Goal: Entertainment & Leisure: Consume media (video, audio)

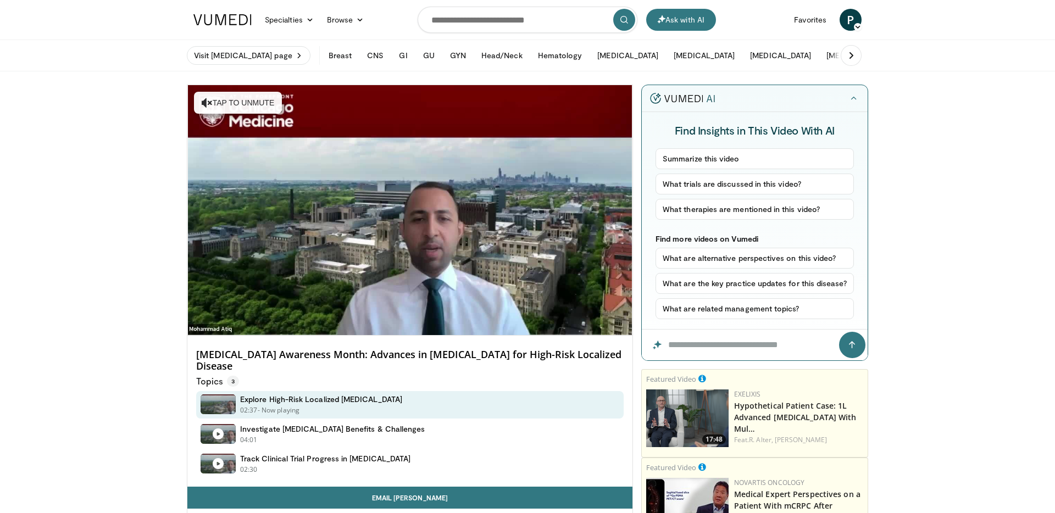
scroll to position [9, 0]
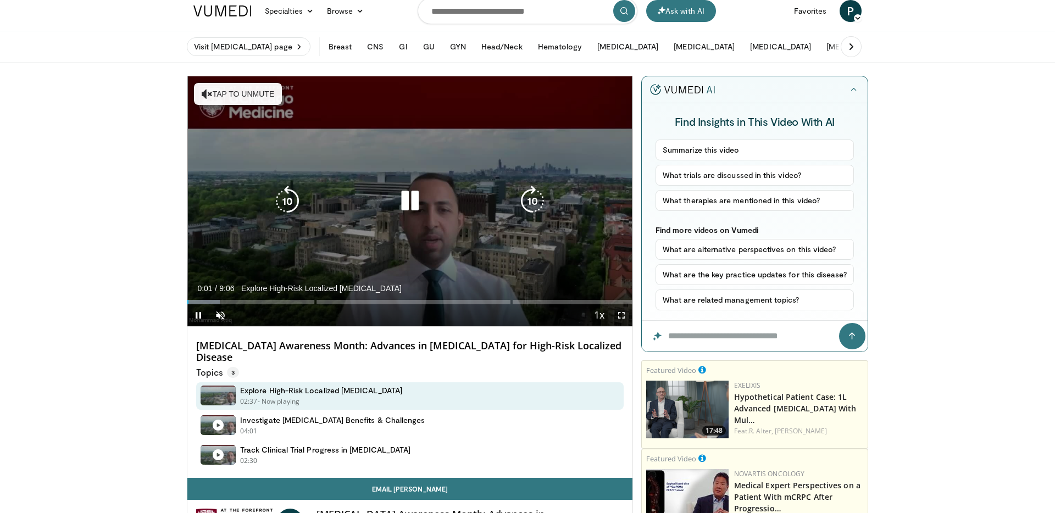
click at [414, 202] on icon "Video Player" at bounding box center [410, 201] width 31 height 31
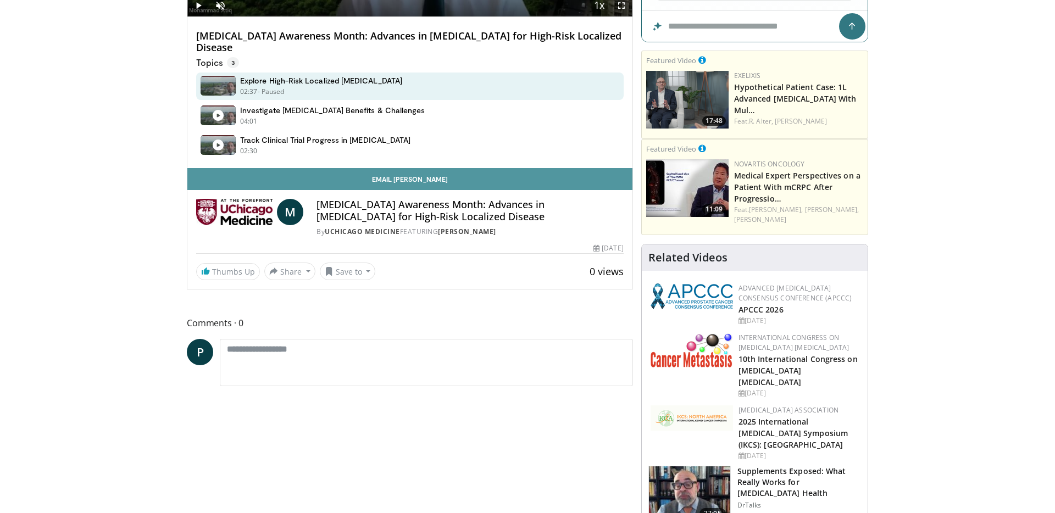
scroll to position [319, 0]
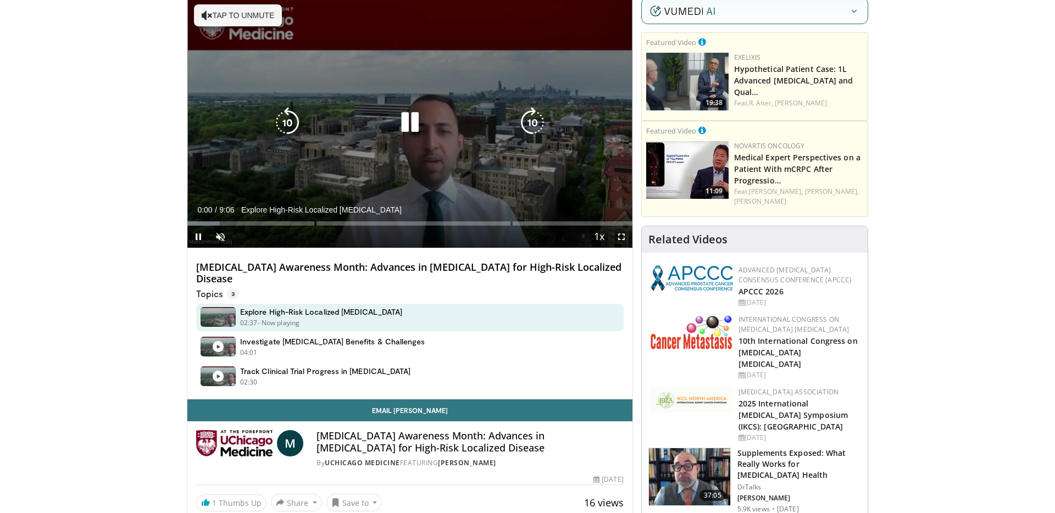
scroll to position [50, 0]
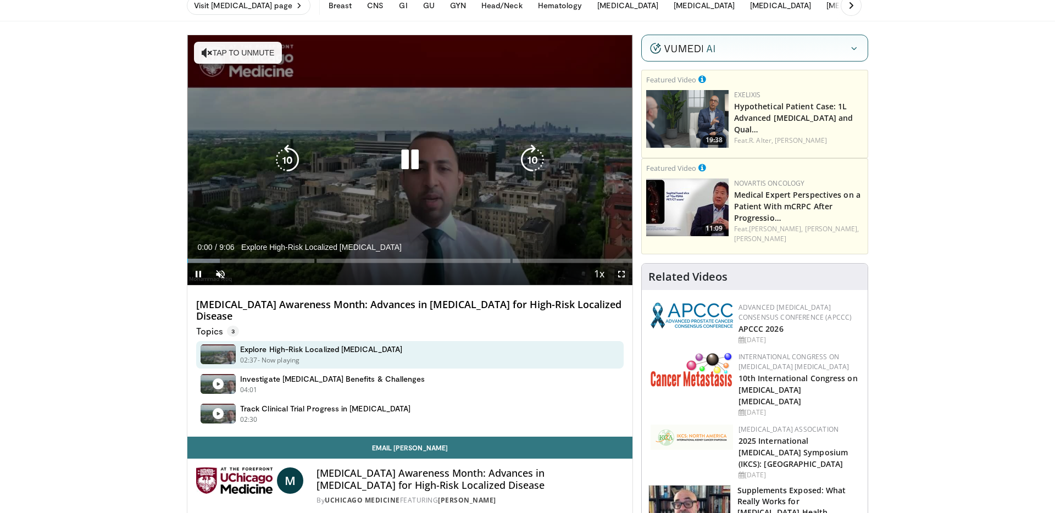
click at [414, 158] on icon "Video Player" at bounding box center [410, 160] width 31 height 31
